Goal: Find specific page/section: Find specific page/section

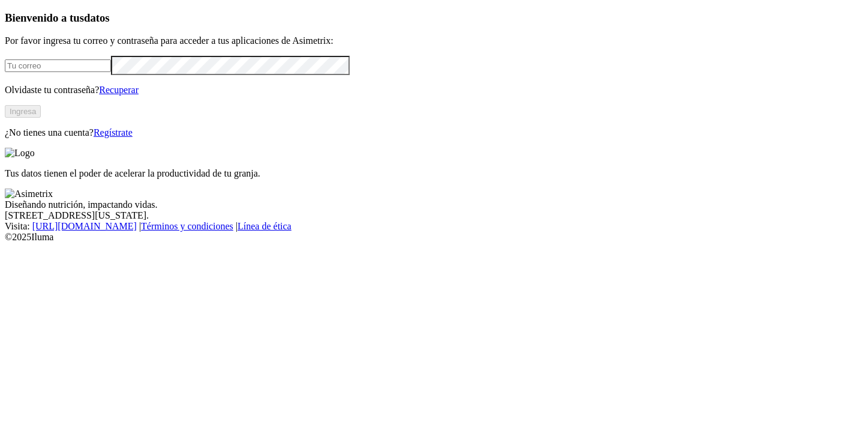
type input "[PERSON_NAME][EMAIL_ADDRESS][PERSON_NAME][DOMAIN_NAME]"
click at [41, 118] on button "Ingresa" at bounding box center [23, 111] width 36 height 13
